Goal: Information Seeking & Learning: Learn about a topic

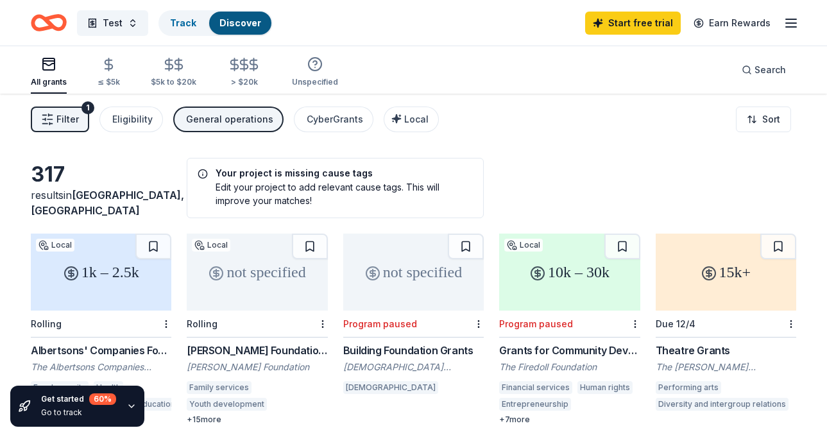
click at [68, 126] on span "Filter" at bounding box center [67, 119] width 22 height 15
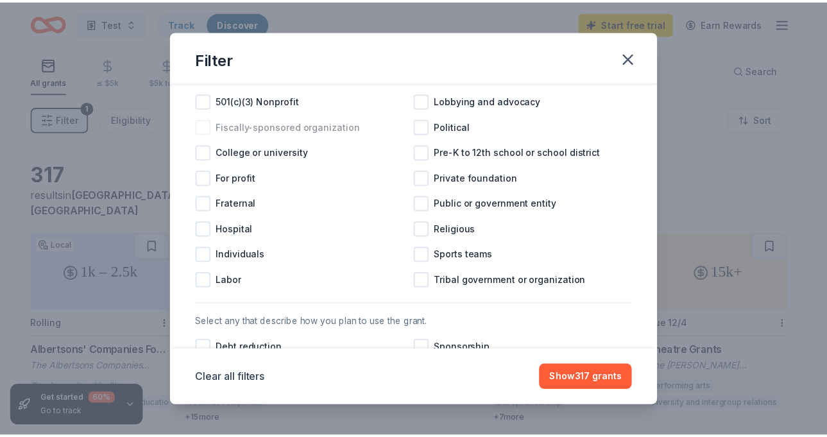
scroll to position [174, 0]
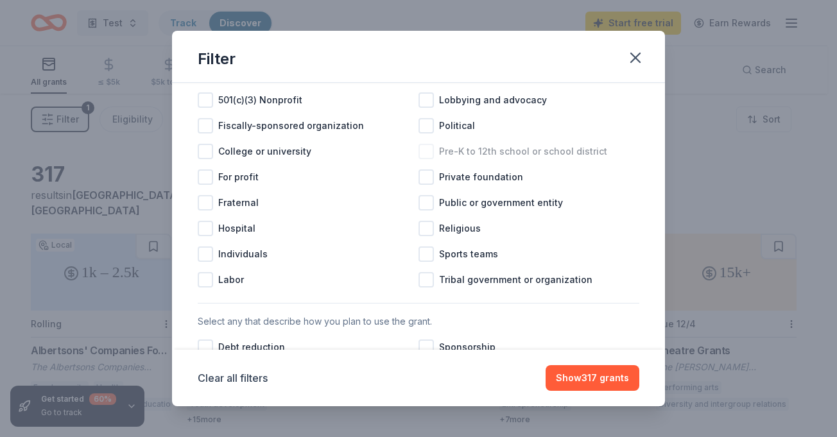
click at [421, 159] on div at bounding box center [425, 151] width 15 height 15
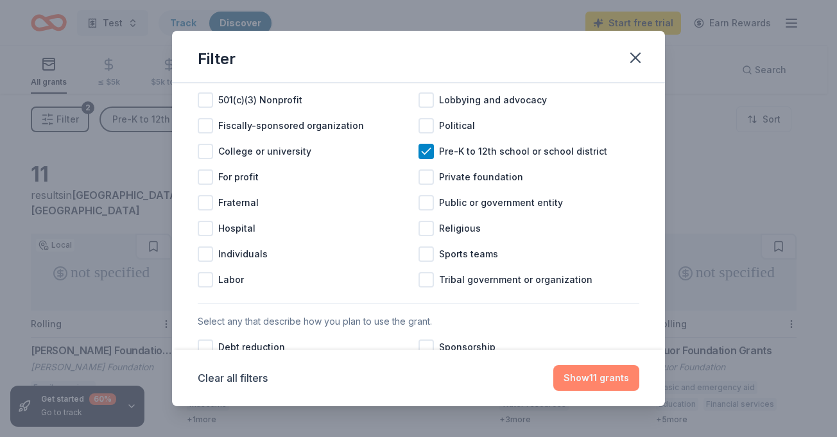
click at [593, 376] on button "Show 11 grants" at bounding box center [596, 378] width 86 height 26
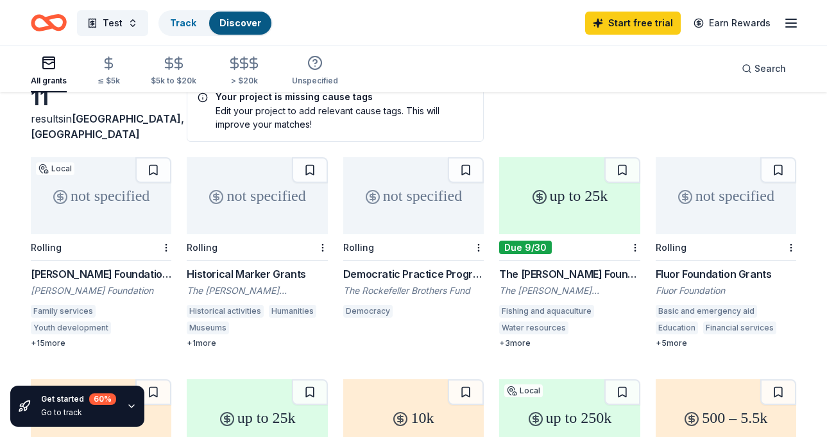
scroll to position [76, 0]
click at [567, 198] on div "up to 25k" at bounding box center [569, 196] width 141 height 77
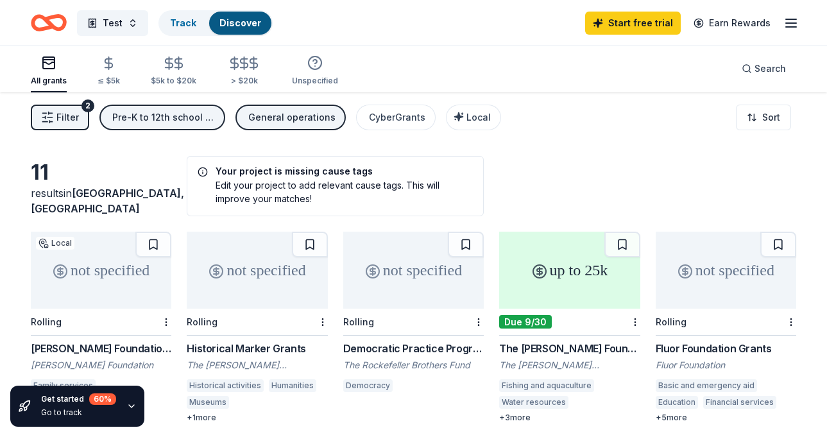
scroll to position [0, 0]
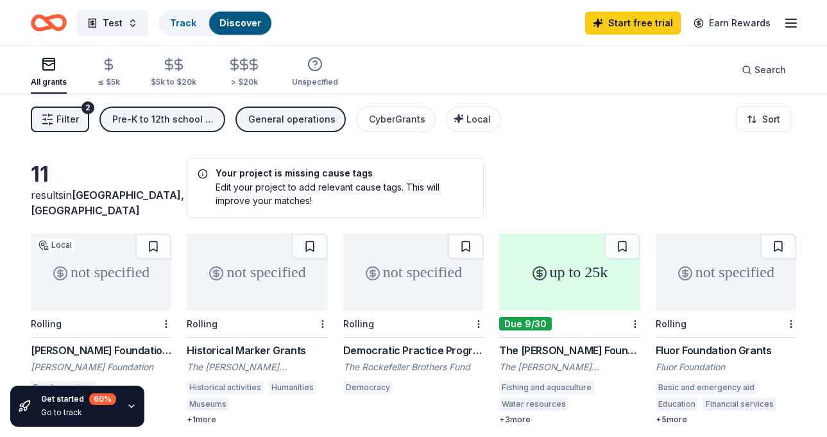
click at [286, 124] on div "General operations" at bounding box center [291, 119] width 87 height 15
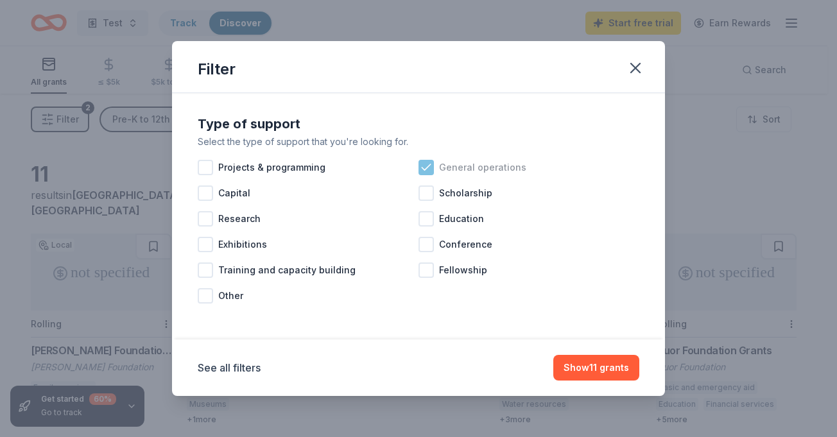
click at [430, 170] on icon at bounding box center [426, 167] width 13 height 13
click at [430, 221] on div at bounding box center [425, 218] width 15 height 15
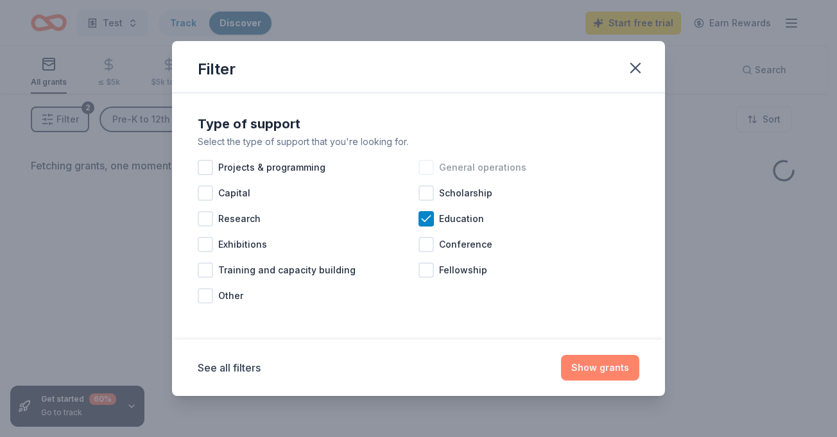
click at [608, 373] on button "Show grants" at bounding box center [600, 368] width 78 height 26
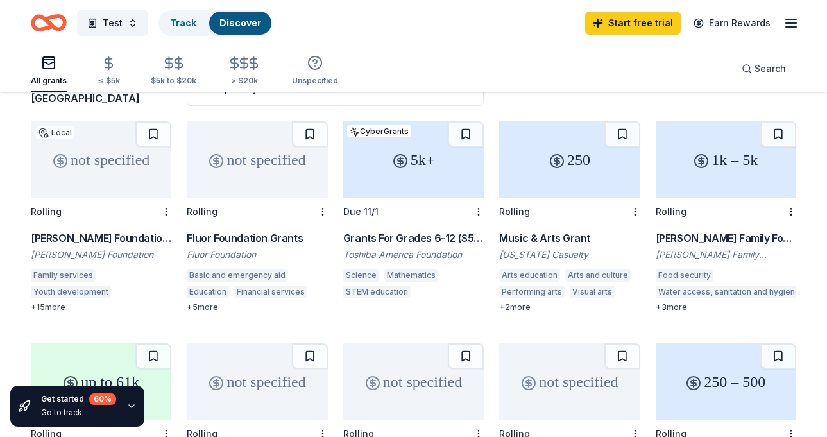
scroll to position [110, 0]
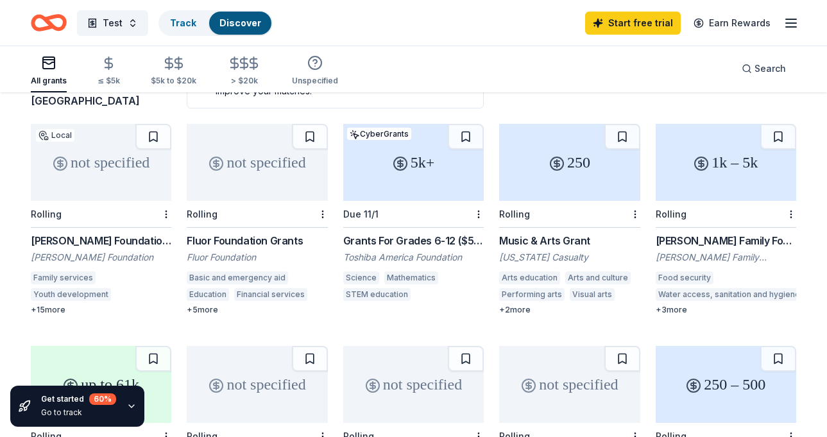
click at [560, 159] on circle at bounding box center [556, 163] width 13 height 13
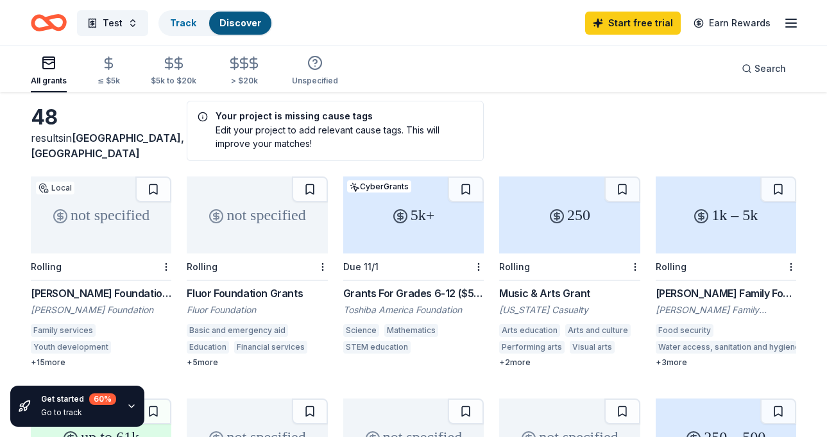
scroll to position [0, 0]
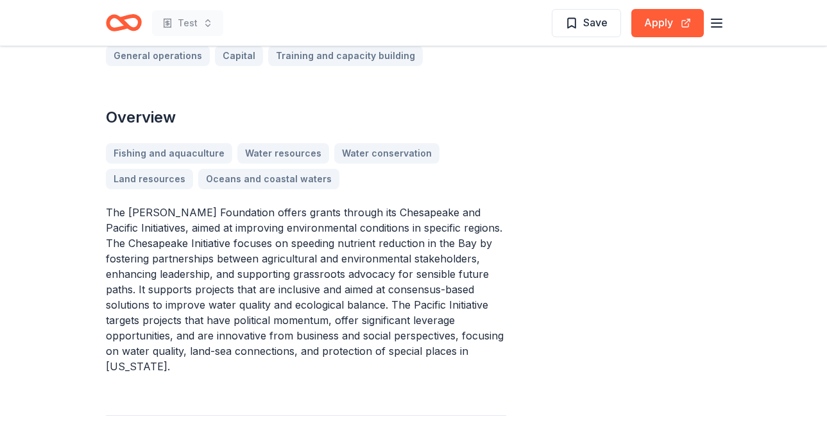
scroll to position [390, 0]
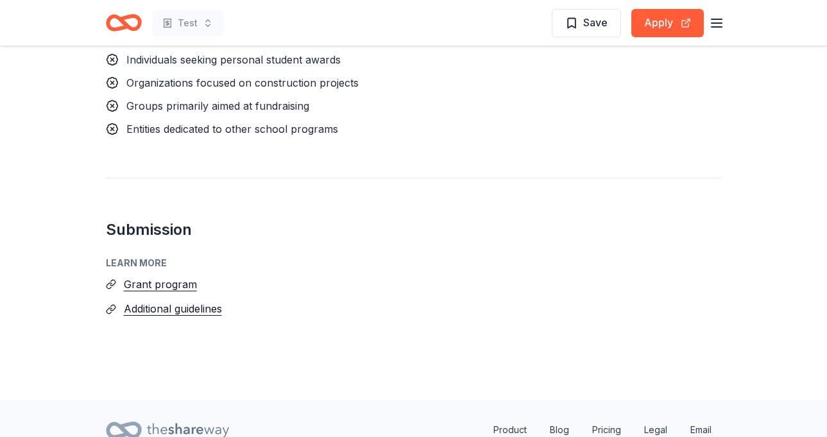
scroll to position [1132, 0]
